Goal: Task Accomplishment & Management: Use online tool/utility

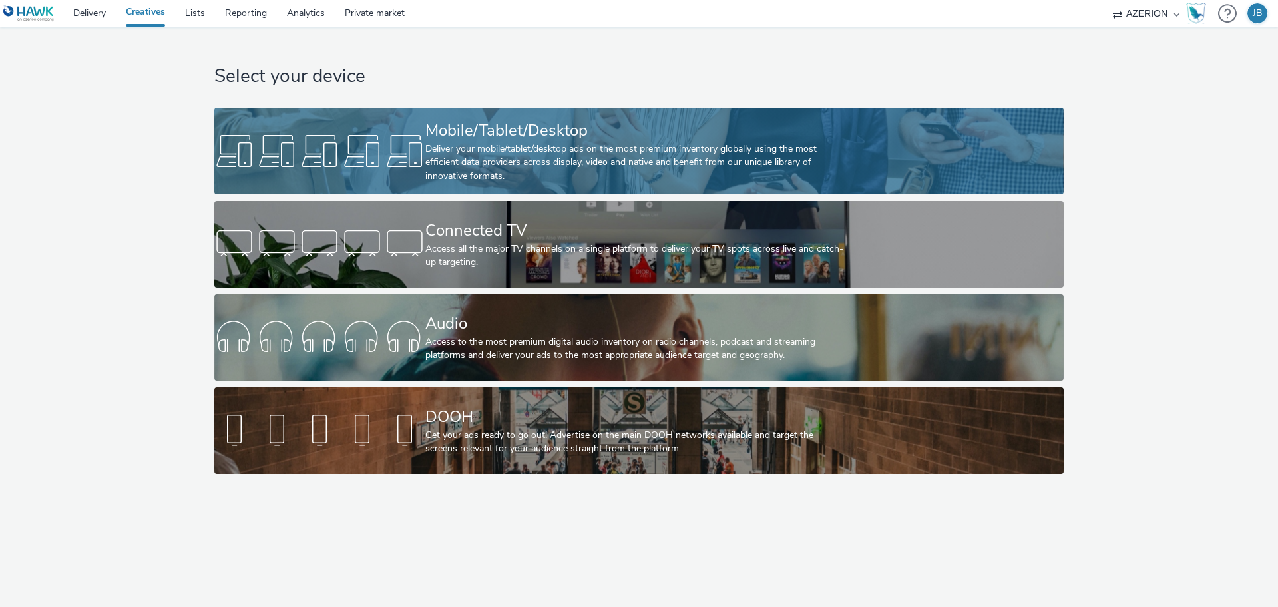
click at [409, 152] on div at bounding box center [319, 151] width 211 height 43
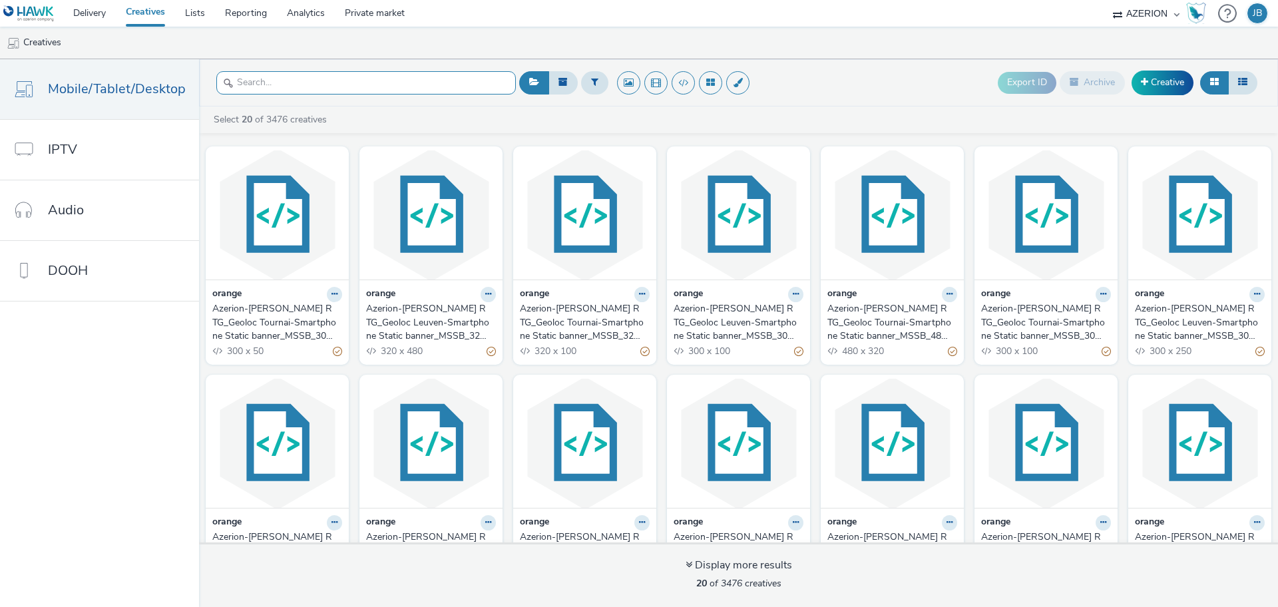
click at [284, 83] on input "text" at bounding box center [366, 82] width 300 height 23
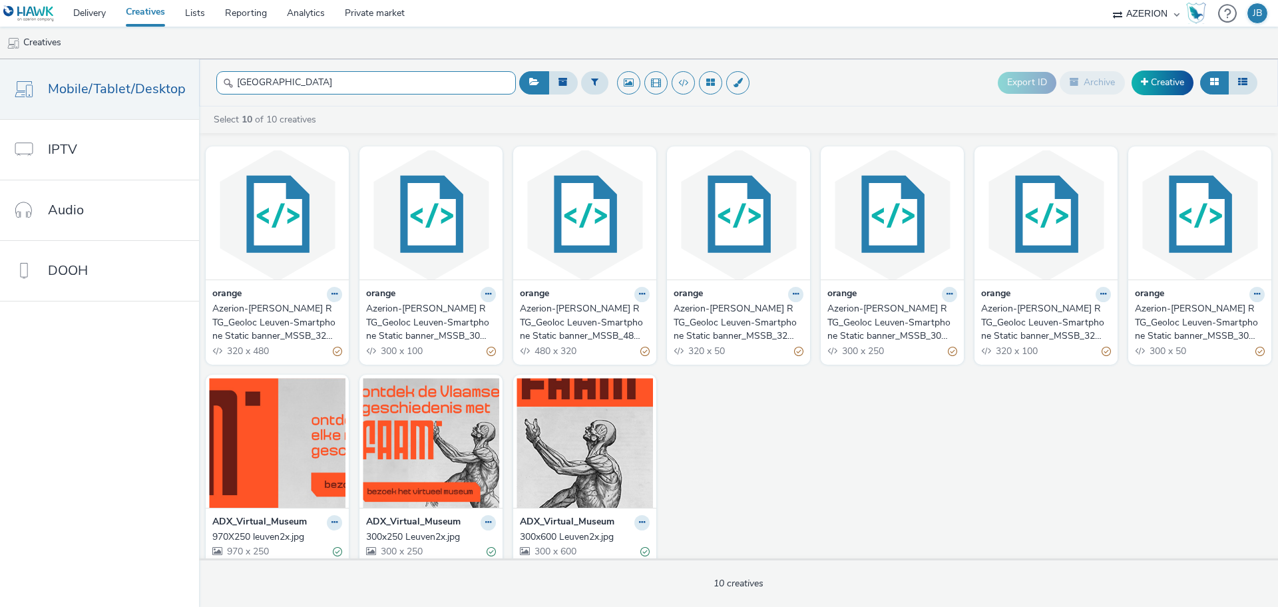
type input "[GEOGRAPHIC_DATA]"
drag, startPoint x: 205, startPoint y: 304, endPoint x: 329, endPoint y: 334, distance: 127.3
click at [329, 334] on div "orange Azerion-[PERSON_NAME] RTG_Geoloc Leuven-Smartphone Static banner_MSSB_32…" at bounding box center [277, 322] width 143 height 85
click at [306, 326] on div "Azerion-[PERSON_NAME] RTG_Geoloc Leuven-Smartphone Static banner_MSSB_320x480_C…" at bounding box center [274, 322] width 125 height 41
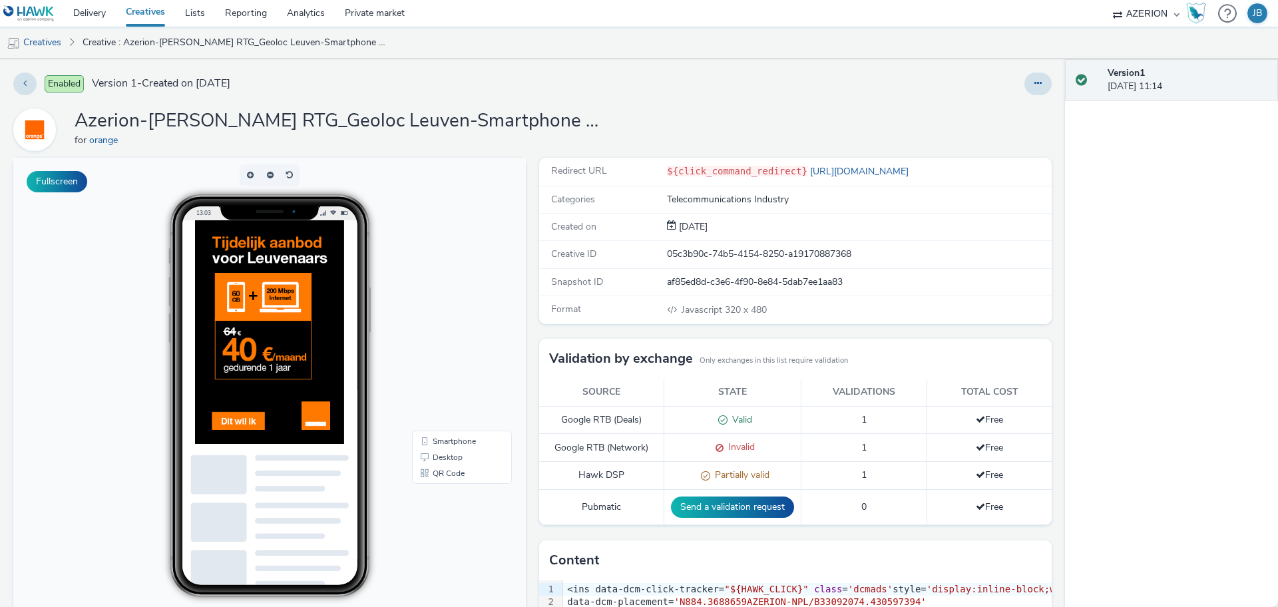
click at [503, 118] on h1 "Azerion-[PERSON_NAME] RTG_Geoloc Leuven-Smartphone Static banner_MSSB_320x480_C…" at bounding box center [341, 121] width 533 height 25
click at [696, 110] on div "Azerion-[PERSON_NAME] RTG_Geoloc Leuven-Smartphone Static banner_MSSB_320x480_C…" at bounding box center [532, 130] width 1039 height 43
click at [21, 83] on button at bounding box center [24, 84] width 23 height 23
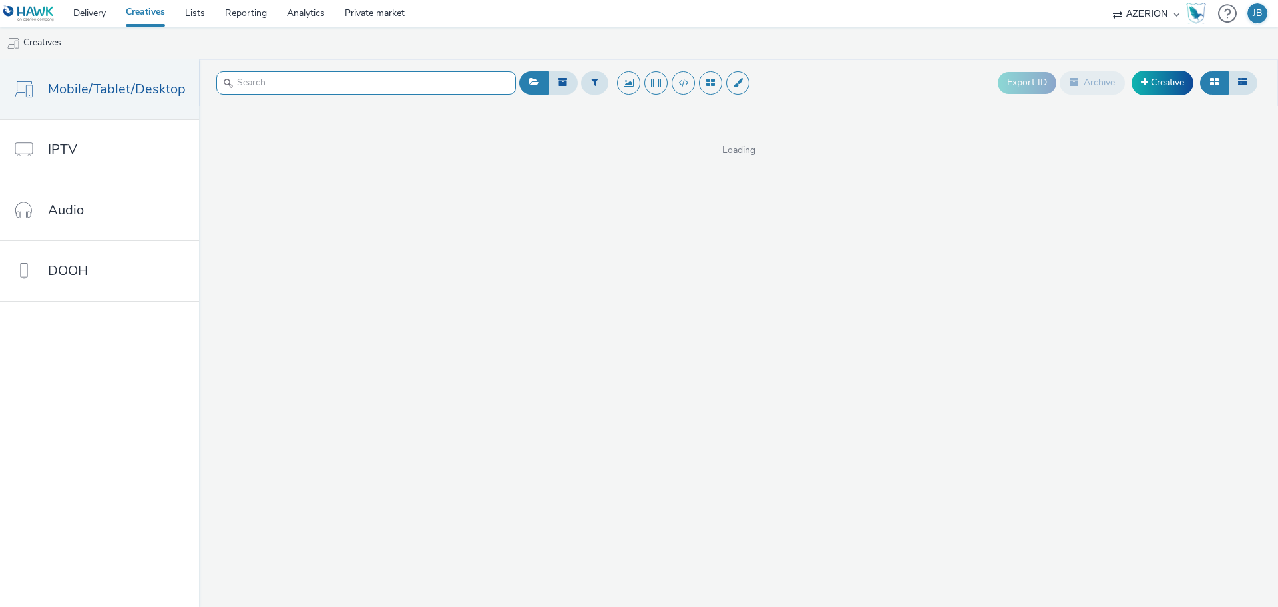
click at [283, 81] on input "text" at bounding box center [366, 82] width 300 height 23
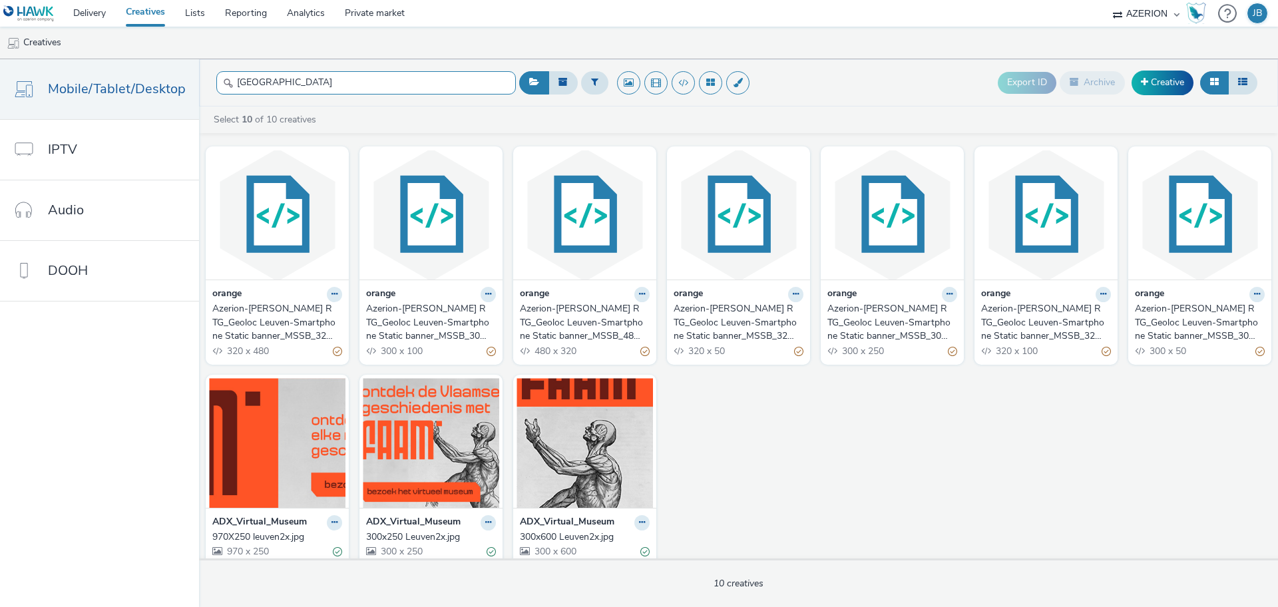
type input "[GEOGRAPHIC_DATA]"
drag, startPoint x: 281, startPoint y: 321, endPoint x: 863, endPoint y: 417, distance: 589.9
click at [863, 417] on div "orange Azerion-[PERSON_NAME] RTG_Geoloc Leuven-Smartphone Static banner_MSSB_32…" at bounding box center [738, 355] width 1079 height 431
click at [333, 297] on button at bounding box center [334, 294] width 15 height 15
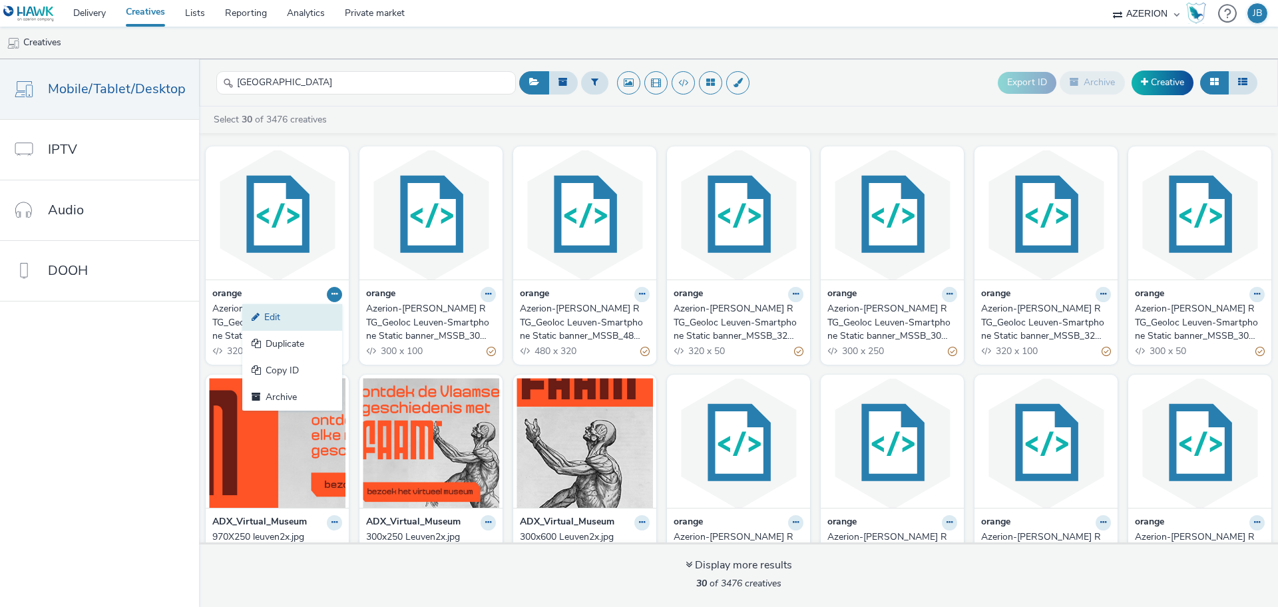
click at [300, 315] on link "Edit" at bounding box center [292, 317] width 100 height 27
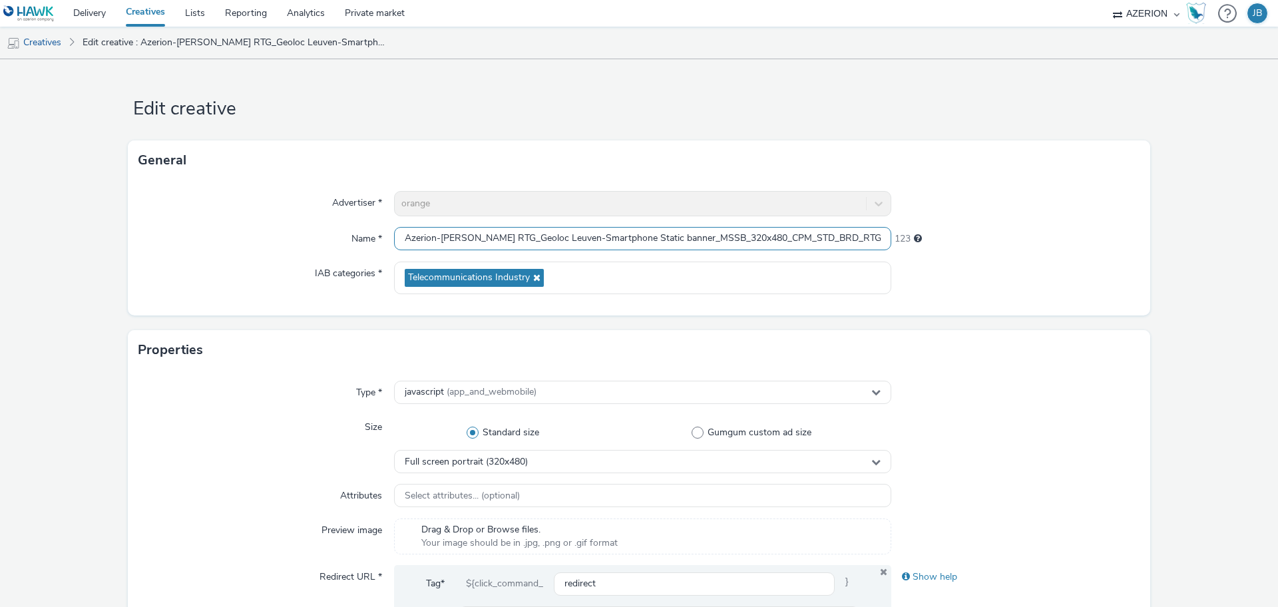
click at [437, 238] on input "Azerion-[PERSON_NAME] RTG_Geoloc Leuven-Smartphone Static banner_MSSB_320x480_C…" at bounding box center [642, 238] width 497 height 23
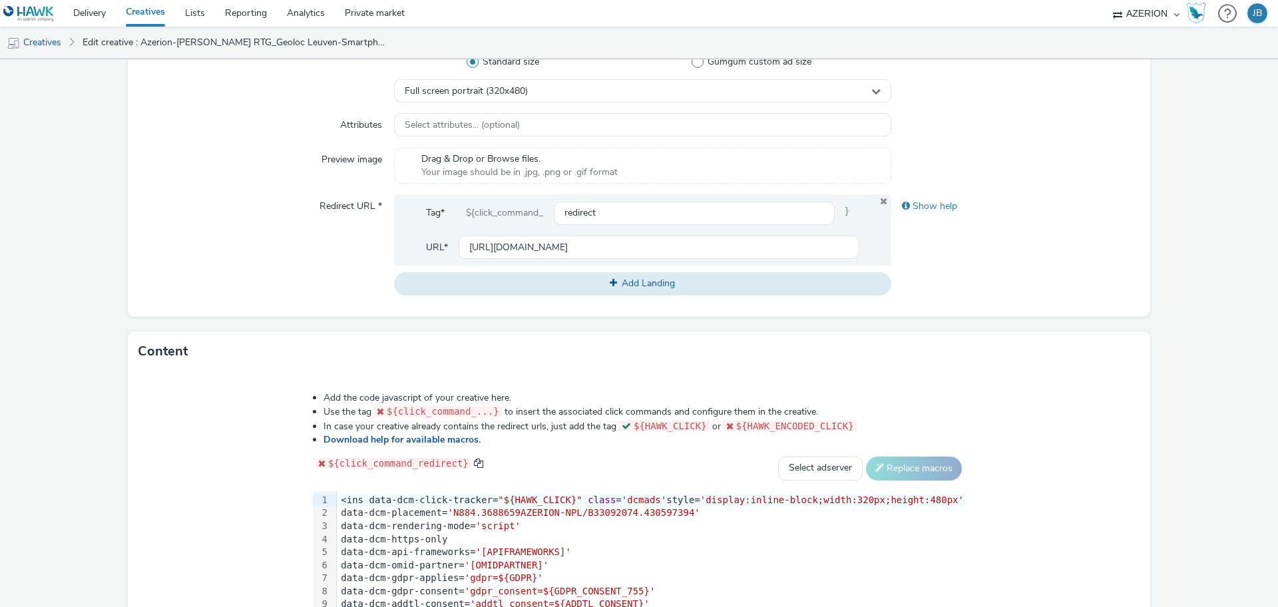
scroll to position [416, 0]
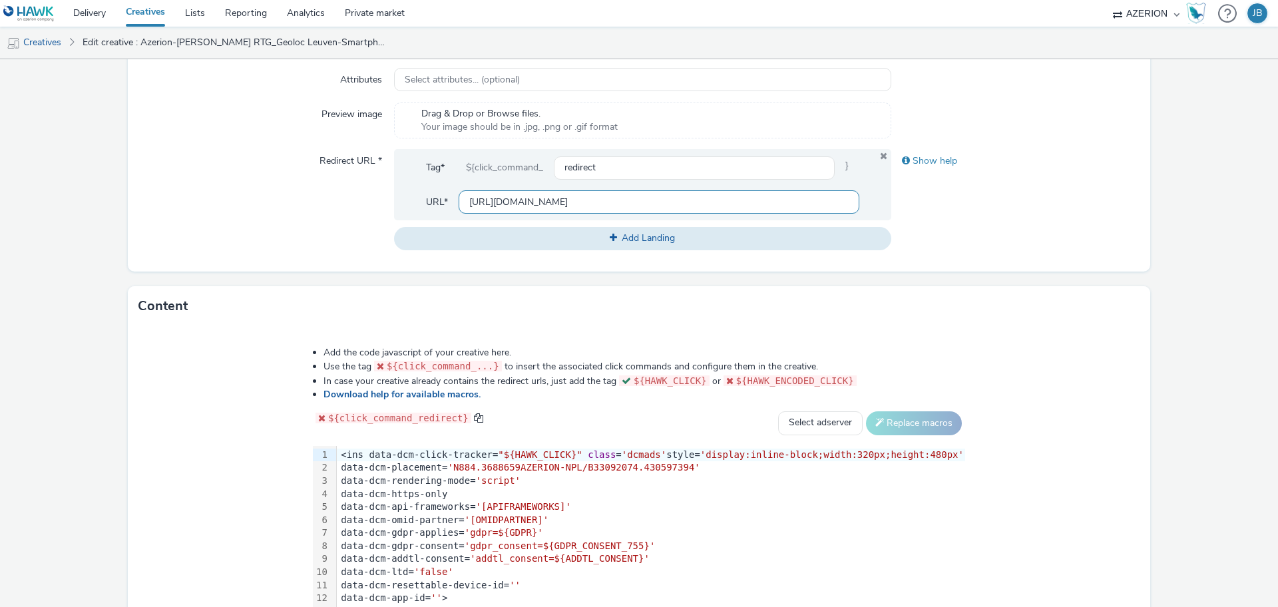
click at [502, 196] on input "[URL][DOMAIN_NAME]" at bounding box center [659, 201] width 401 height 23
click at [38, 40] on link "Creatives" at bounding box center [34, 43] width 68 height 32
